Goal: Task Accomplishment & Management: Use online tool/utility

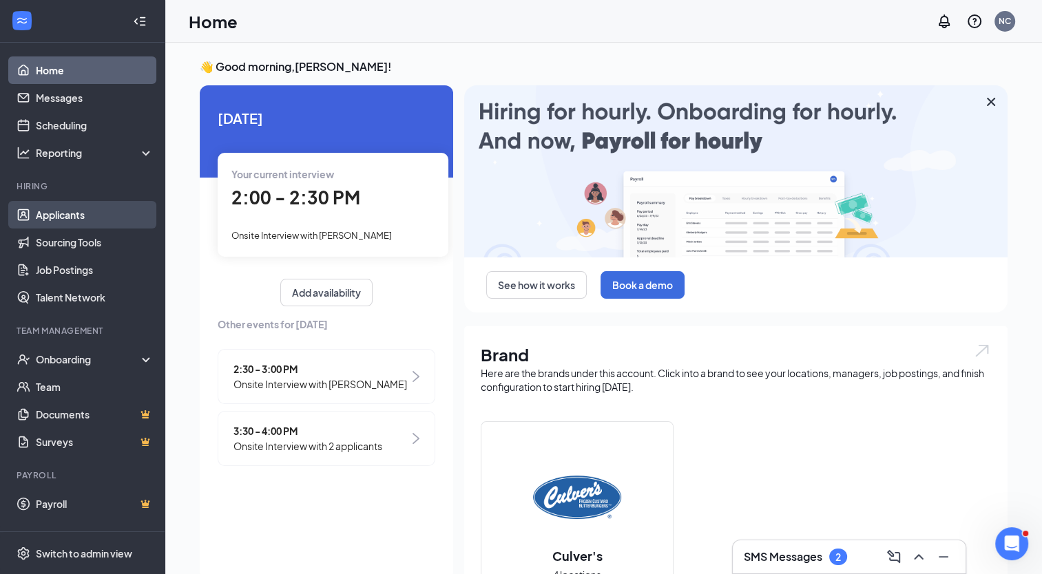
drag, startPoint x: 0, startPoint y: 0, endPoint x: 47, endPoint y: 228, distance: 232.7
click at [47, 228] on link "Applicants" at bounding box center [95, 215] width 118 height 28
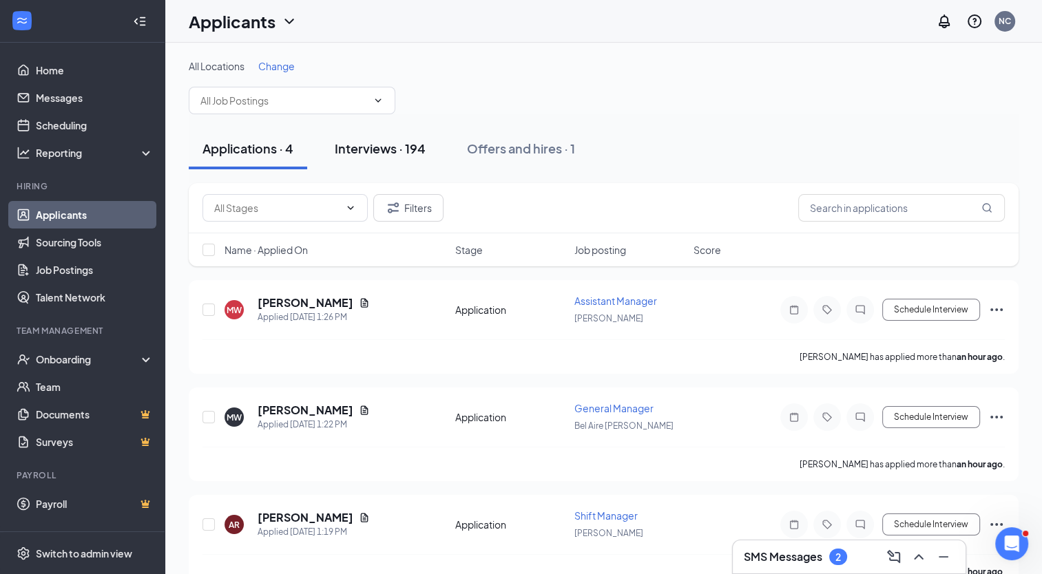
click at [391, 145] on div "Interviews · 194" at bounding box center [380, 148] width 91 height 17
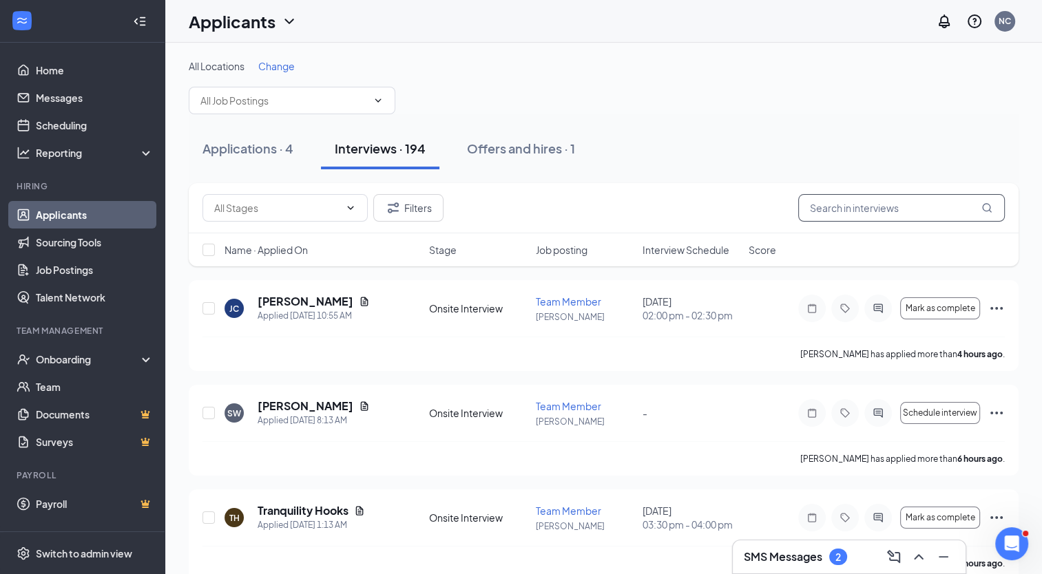
click at [834, 218] on input "text" at bounding box center [901, 208] width 207 height 28
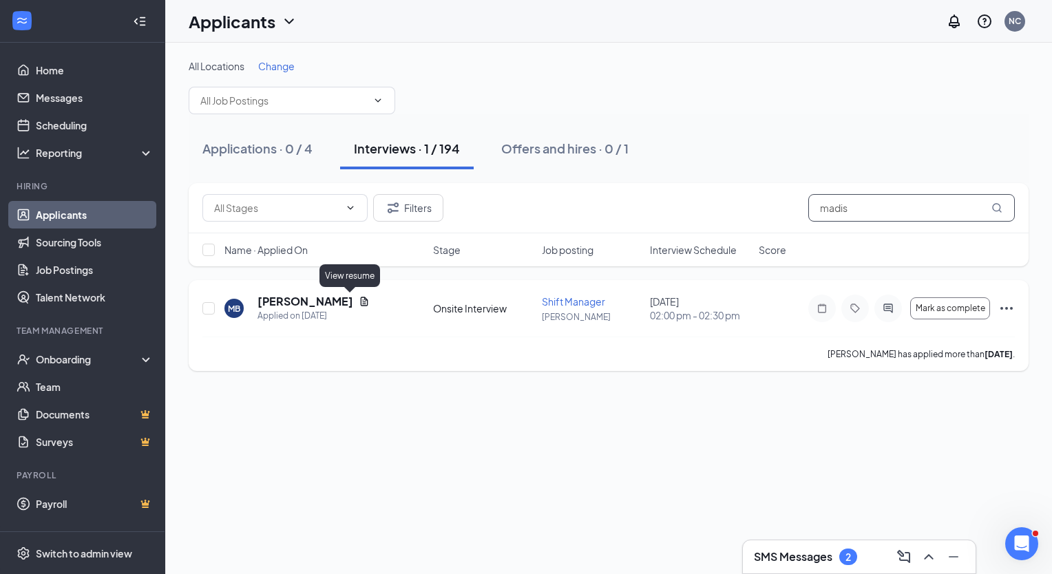
type input "madis"
click at [359, 305] on icon "Document" at bounding box center [364, 301] width 11 height 11
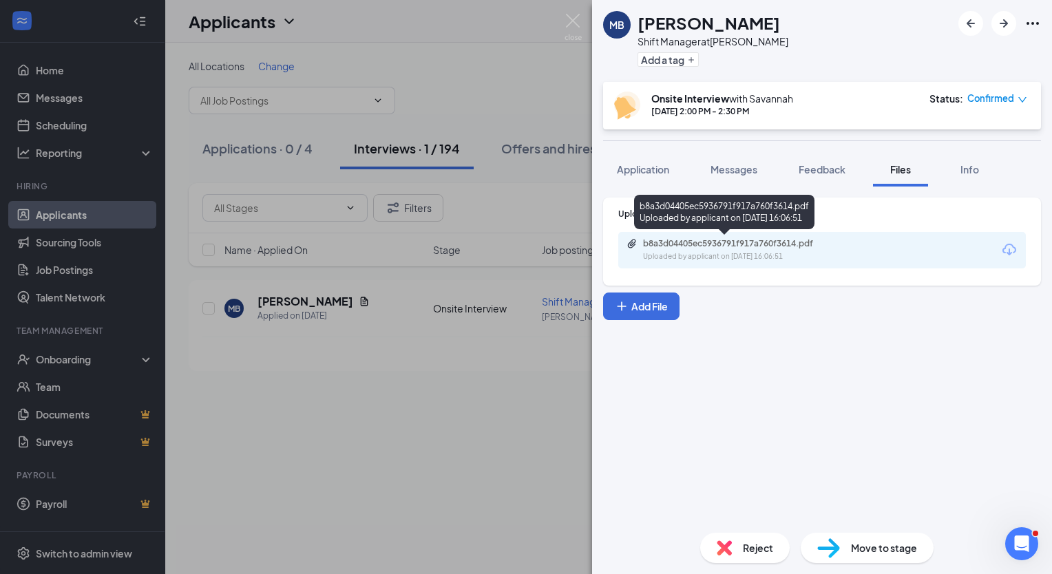
click at [711, 260] on div "Uploaded by applicant on [DATE] 16:06:51" at bounding box center [746, 256] width 207 height 11
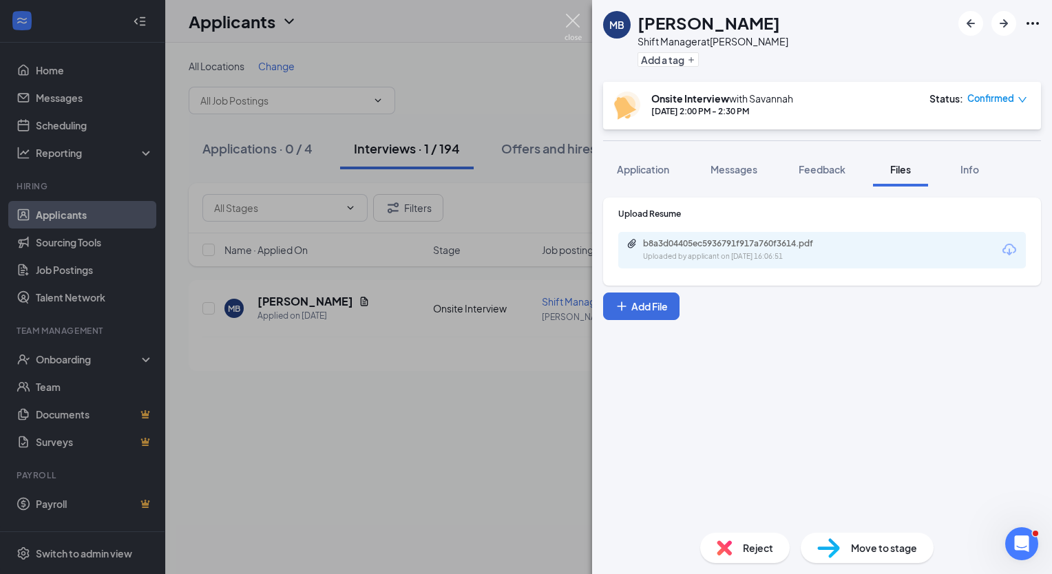
click at [576, 26] on img at bounding box center [573, 27] width 17 height 27
